Goal: Check status: Check status

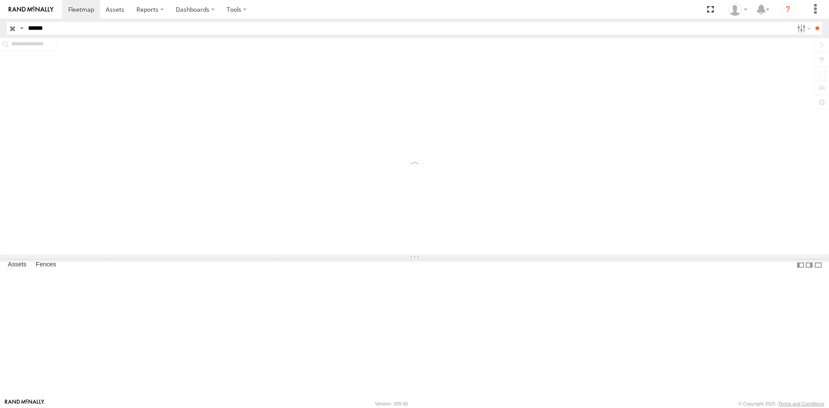
click at [812, 22] on input "**" at bounding box center [817, 28] width 10 height 13
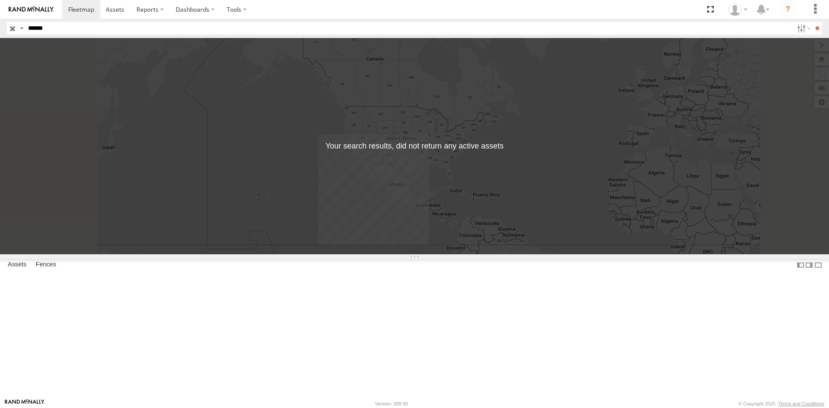
click at [97, 29] on input "******" at bounding box center [409, 28] width 768 height 13
type input "****"
click at [812, 22] on input "**" at bounding box center [817, 28] width 10 height 13
